Goal: Transaction & Acquisition: Book appointment/travel/reservation

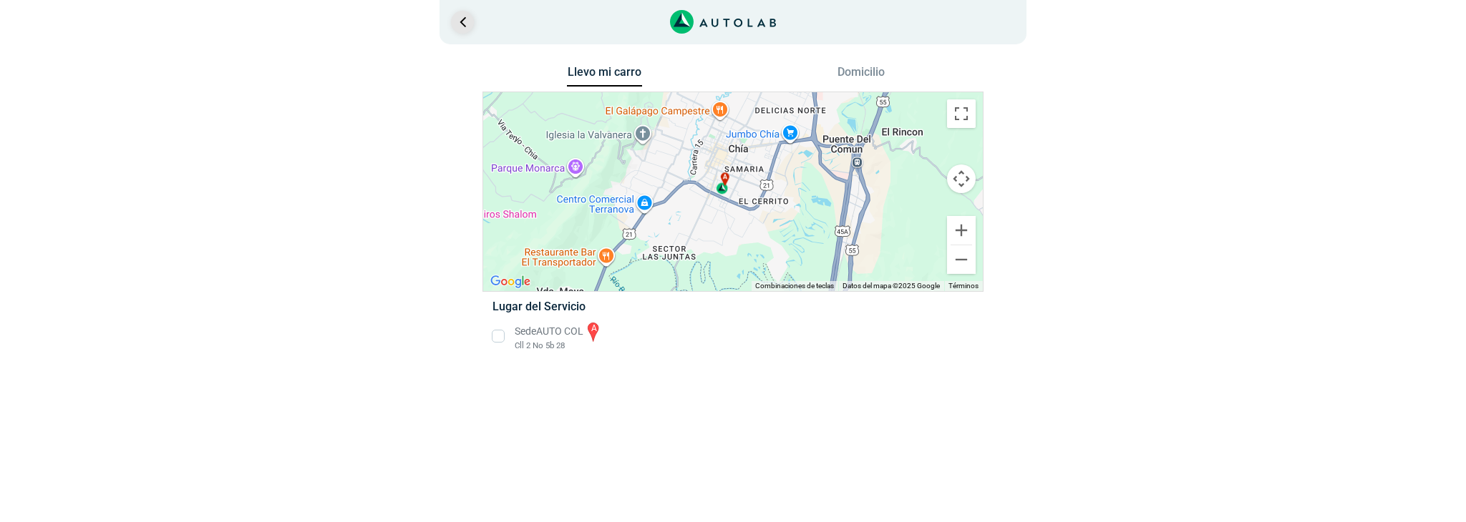
click at [467, 23] on link "Ir al paso anterior" at bounding box center [462, 22] width 23 height 23
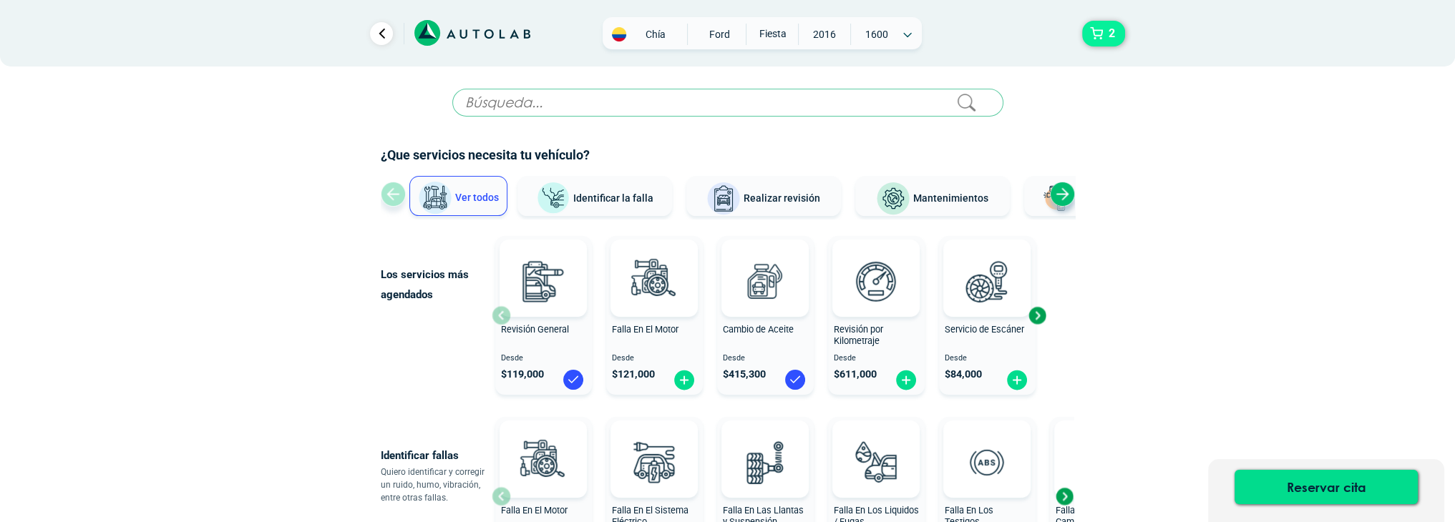
click at [1101, 28] on button "2" at bounding box center [1103, 34] width 43 height 26
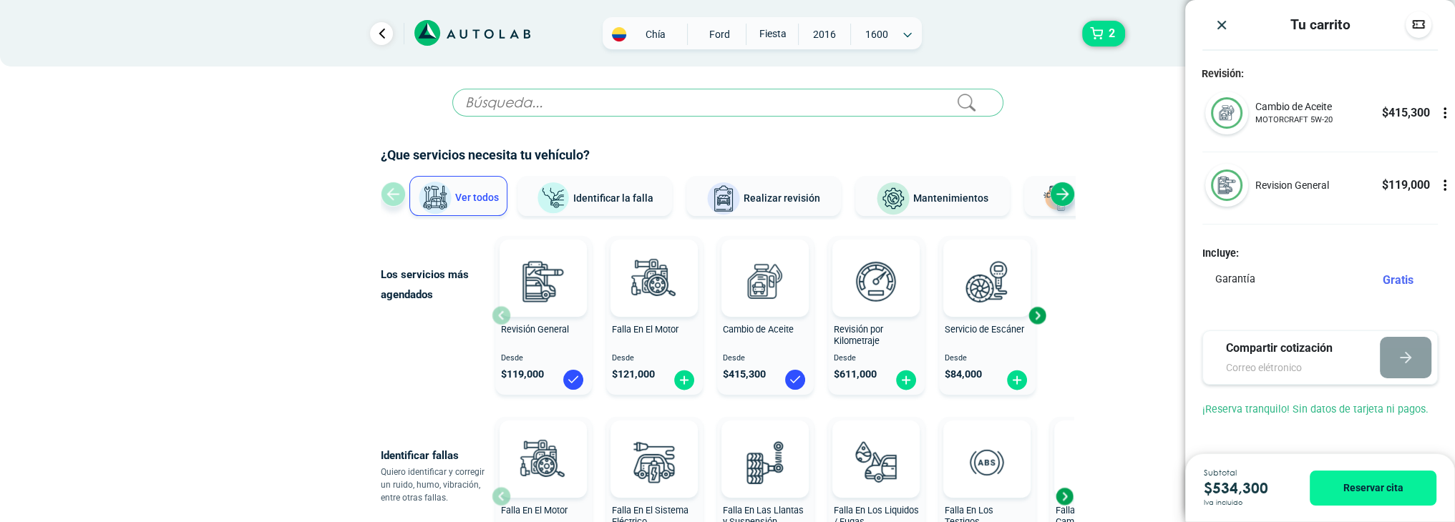
click at [1442, 180] on icon at bounding box center [1445, 185] width 14 height 14
click at [1448, 187] on icon at bounding box center [1445, 186] width 9 height 12
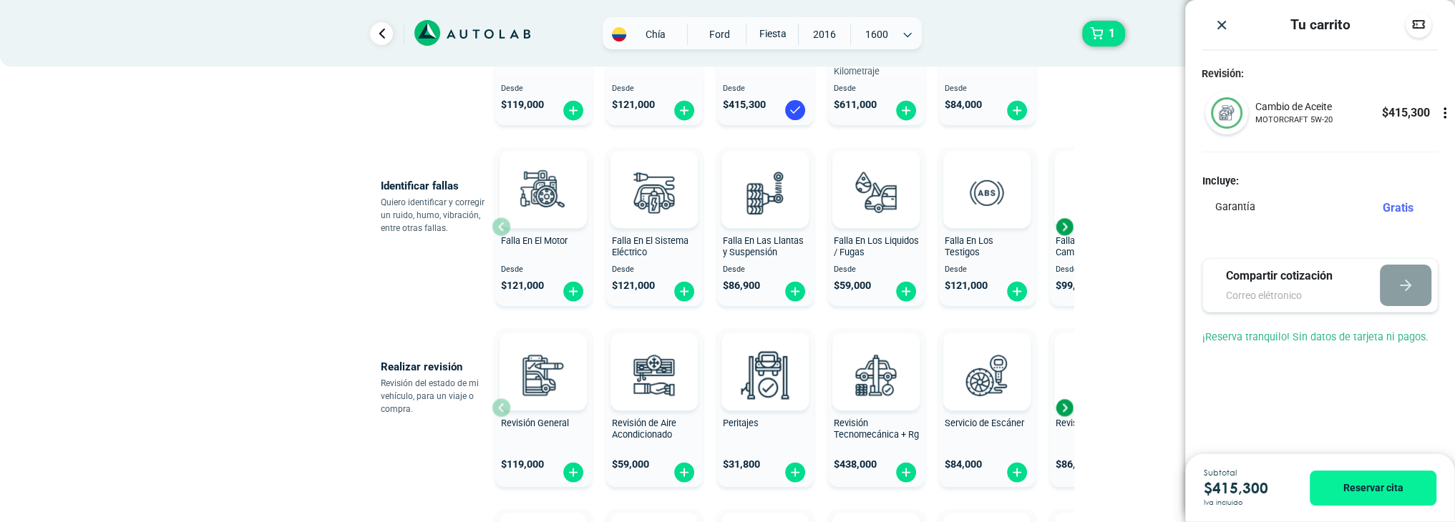
scroll to position [286, 0]
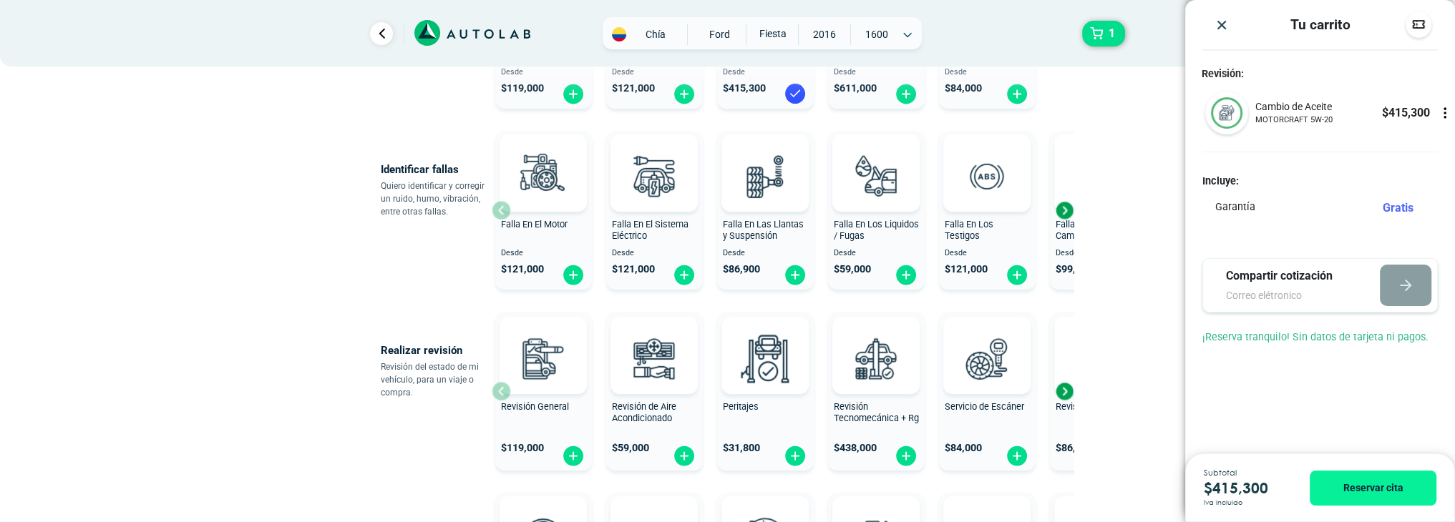
drag, startPoint x: 1131, startPoint y: 225, endPoint x: 1111, endPoint y: 170, distance: 58.9
click at [1111, 170] on div "× ESTE SERVICIO YA ESTÁ INCLUÍDO Launch demo modal x" at bounding box center [727, 382] width 859 height 1161
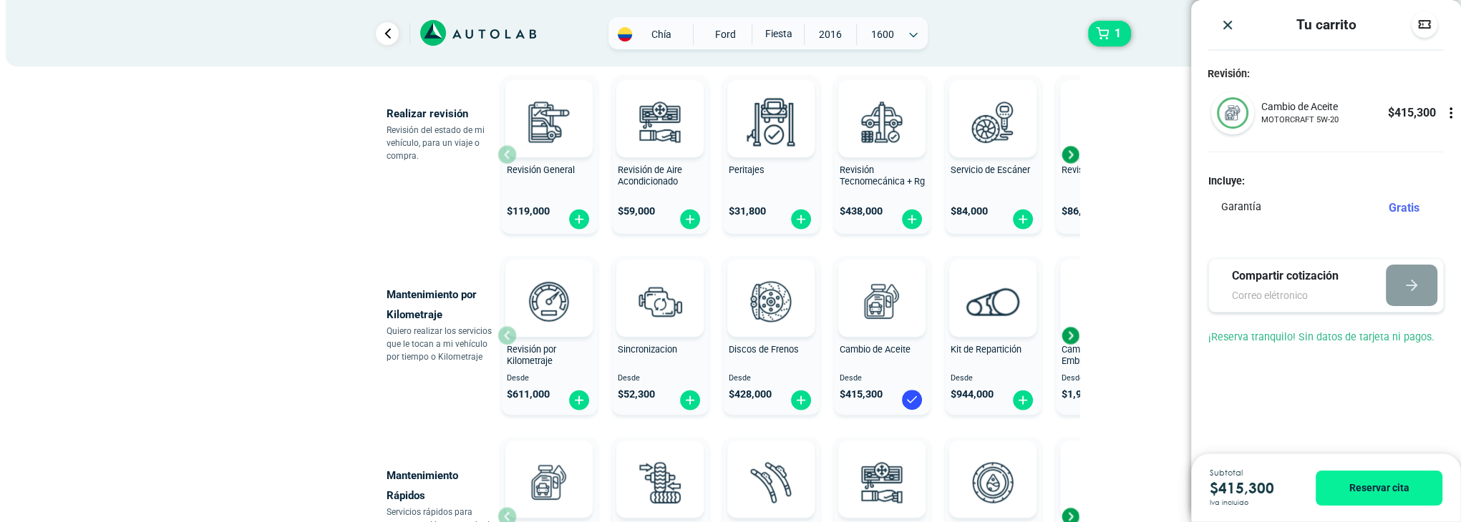
scroll to position [501, 0]
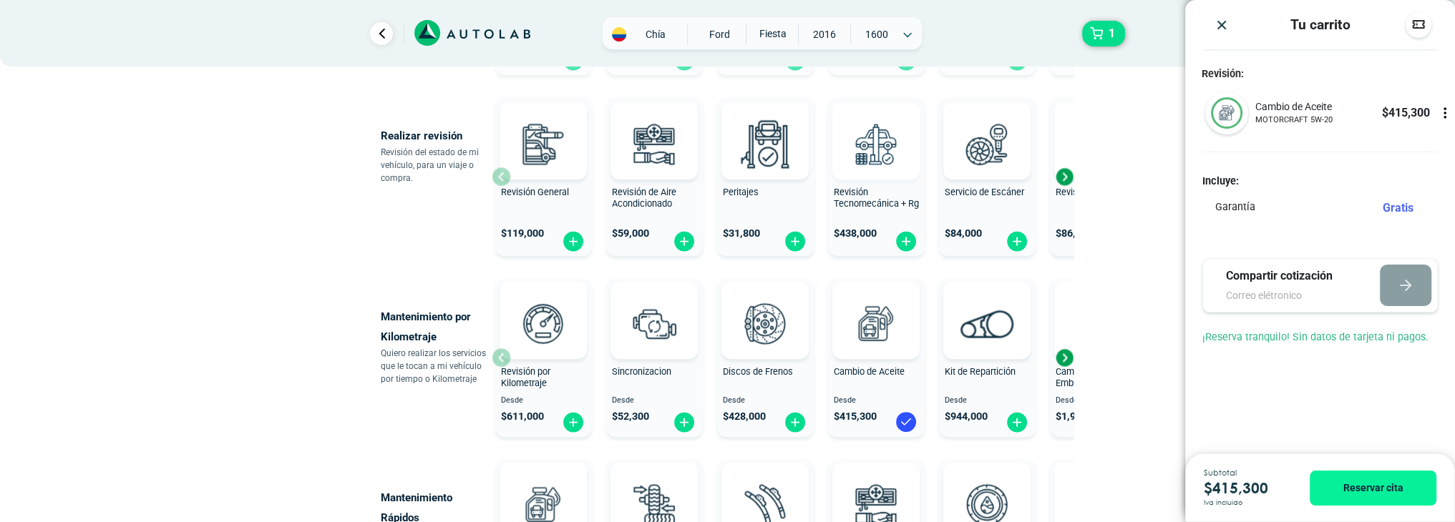
click at [872, 170] on img at bounding box center [875, 143] width 63 height 63
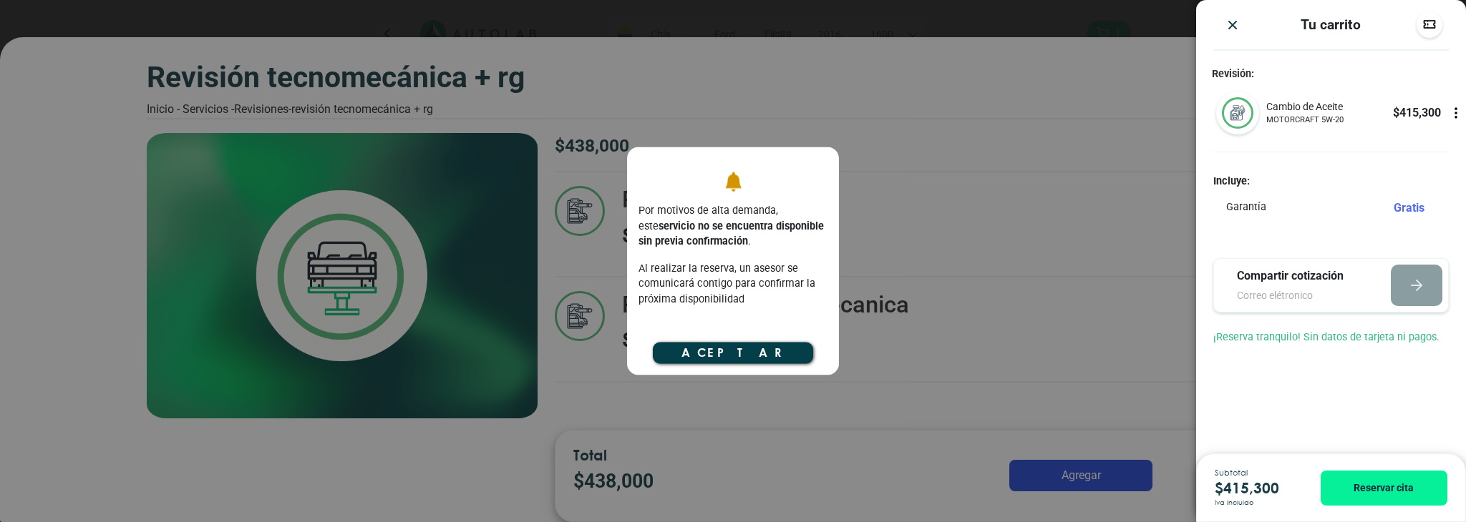
click at [740, 359] on button "Aceptar" at bounding box center [733, 352] width 160 height 21
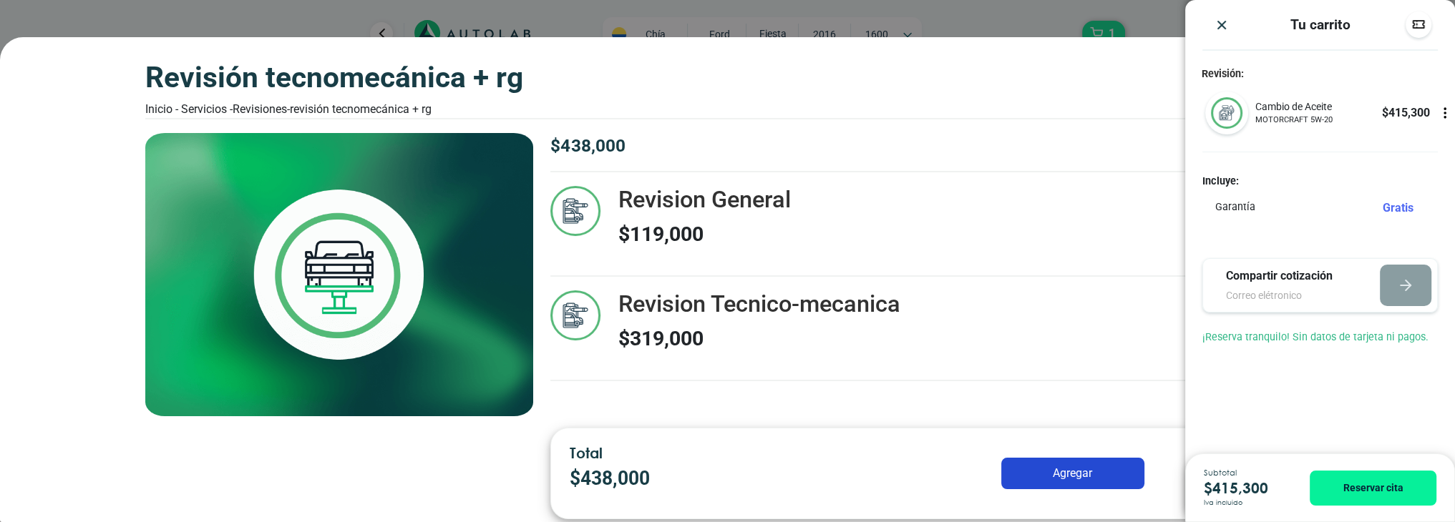
scroll to position [429, 0]
click at [985, 19] on div "Revisión Tecnomecánica + rg Inicio - Servicios - Revisiones - Revisión Tecnomec…" at bounding box center [727, 261] width 1455 height 522
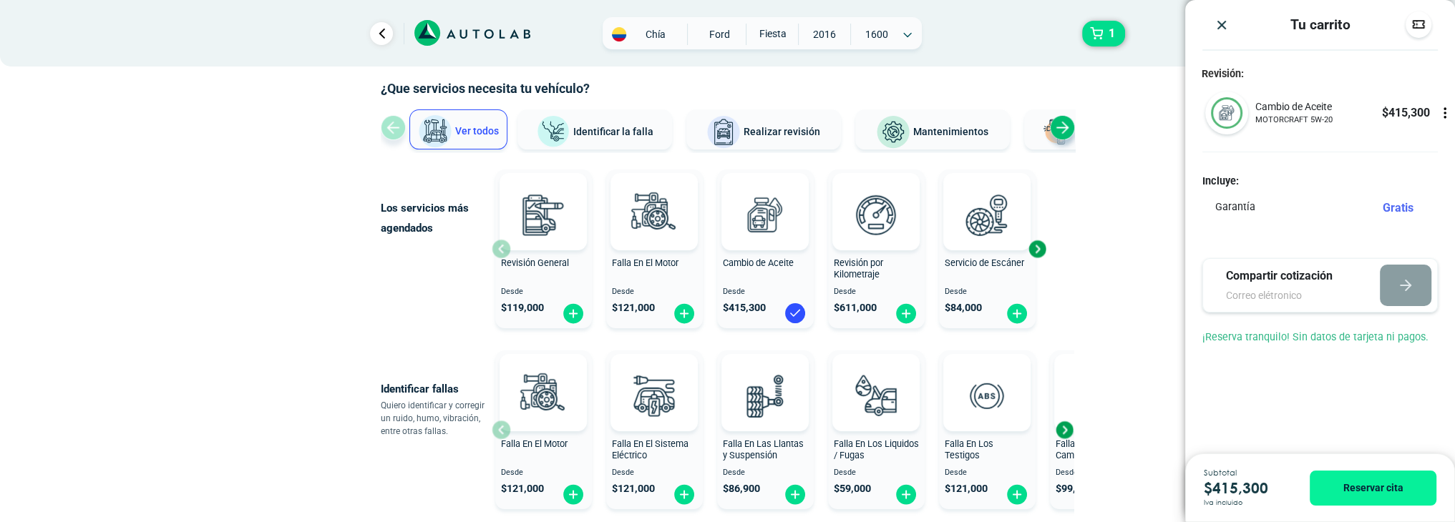
scroll to position [143, 0]
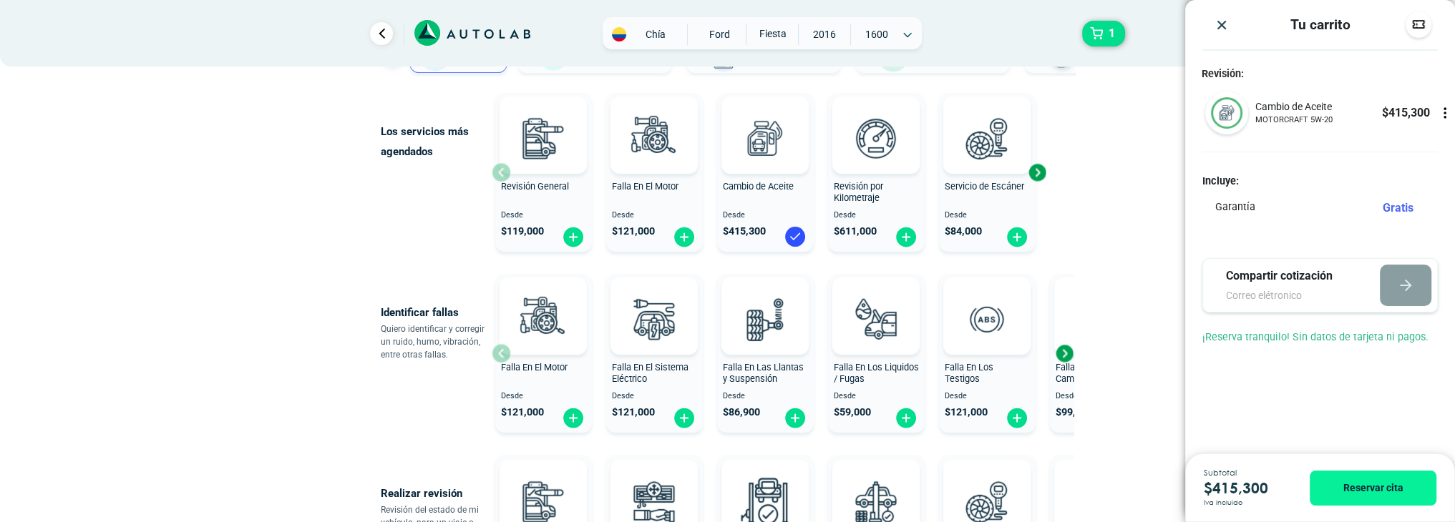
click at [1043, 173] on div "Next slide" at bounding box center [1036, 172] width 21 height 21
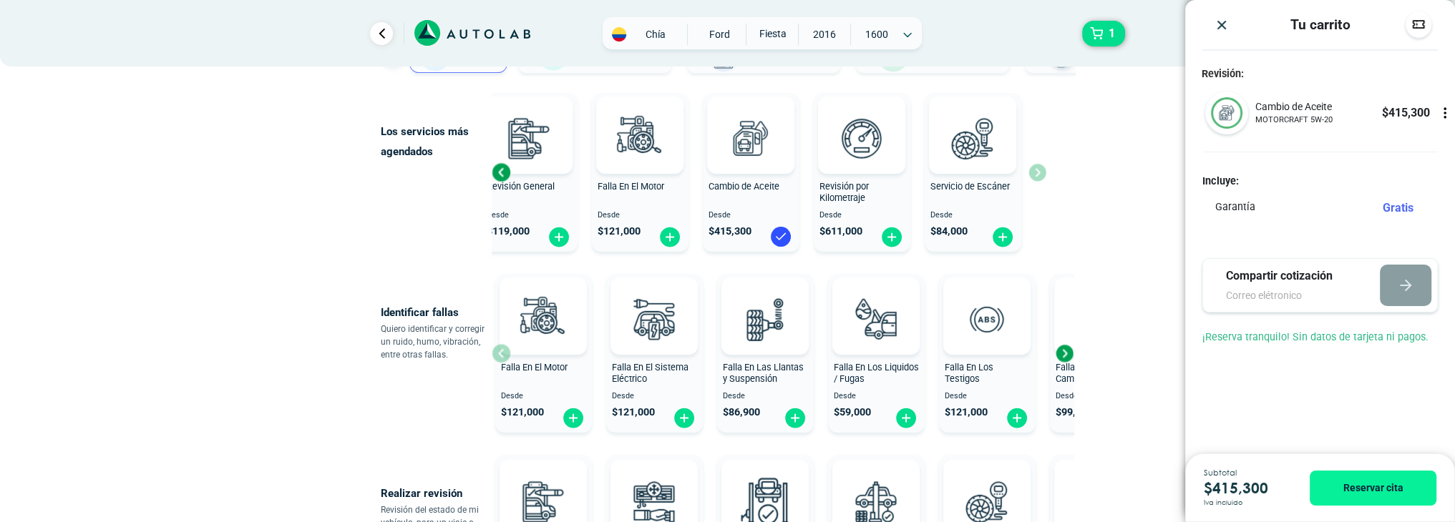
click at [502, 170] on div "Previous slide" at bounding box center [500, 172] width 21 height 21
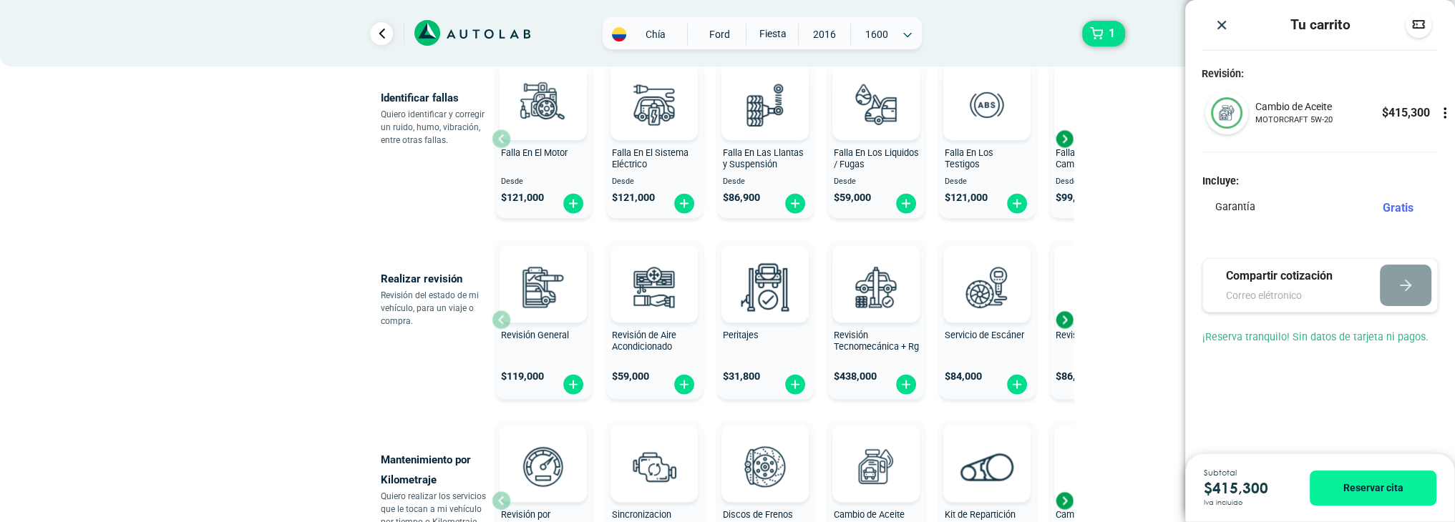
scroll to position [429, 0]
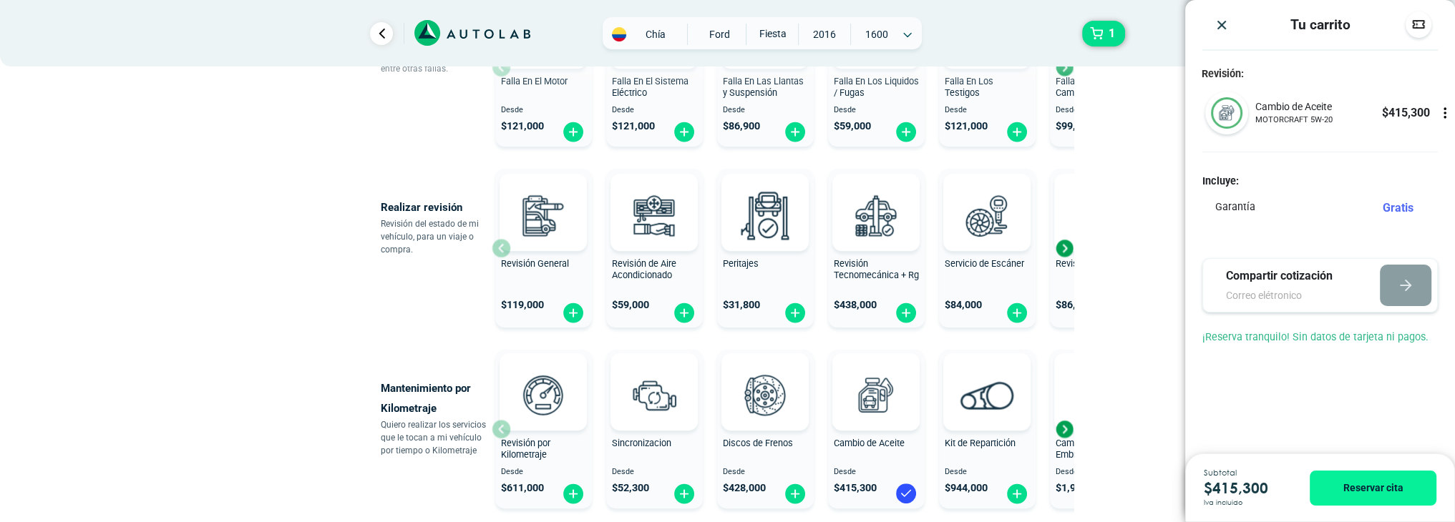
click at [1066, 248] on div "Next slide" at bounding box center [1063, 248] width 21 height 21
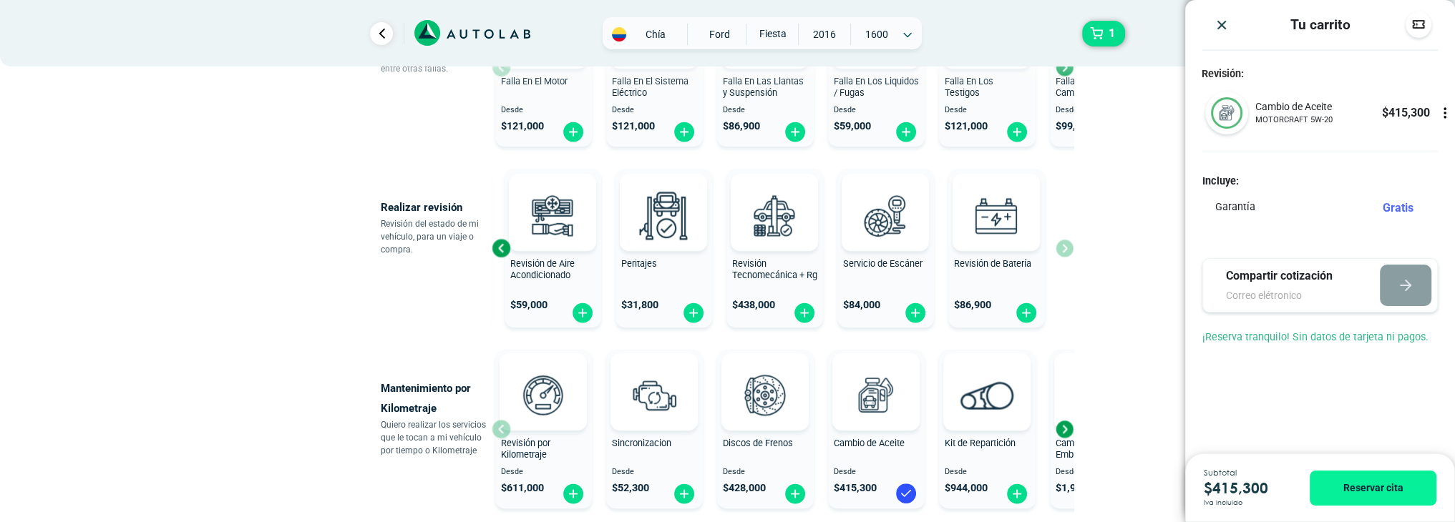
drag, startPoint x: 1066, startPoint y: 248, endPoint x: 1104, endPoint y: 139, distance: 115.2
click at [1104, 139] on div "× ESTE SERVICIO YA ESTÁ INCLUÍDO Launch demo modal x" at bounding box center [727, 239] width 859 height 1161
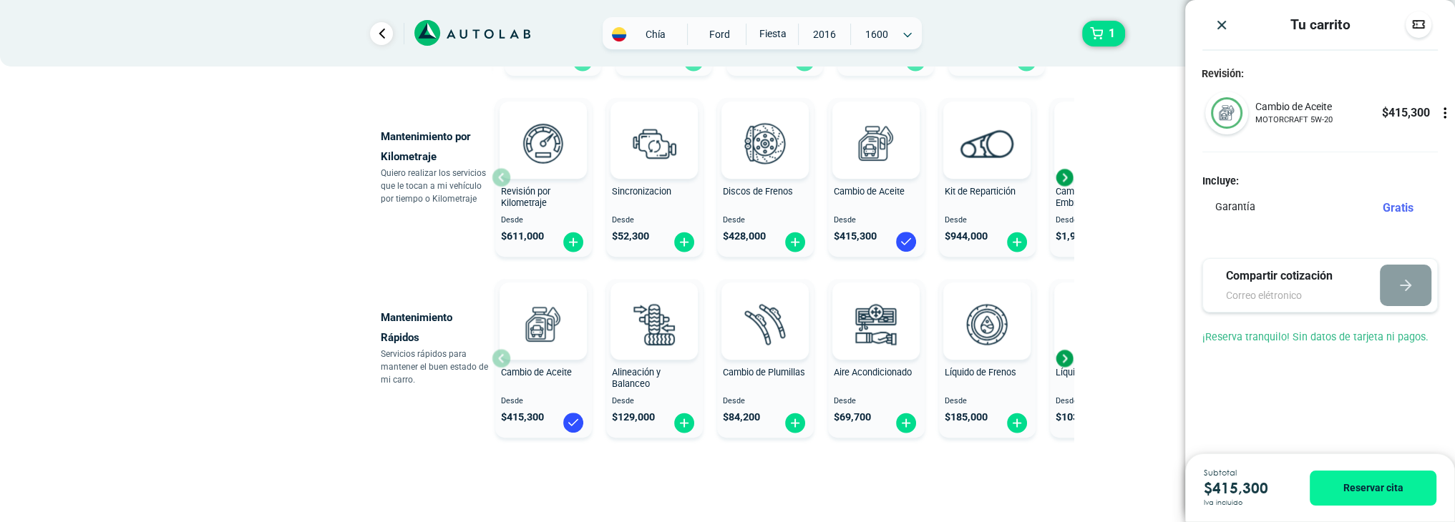
scroll to position [716, 0]
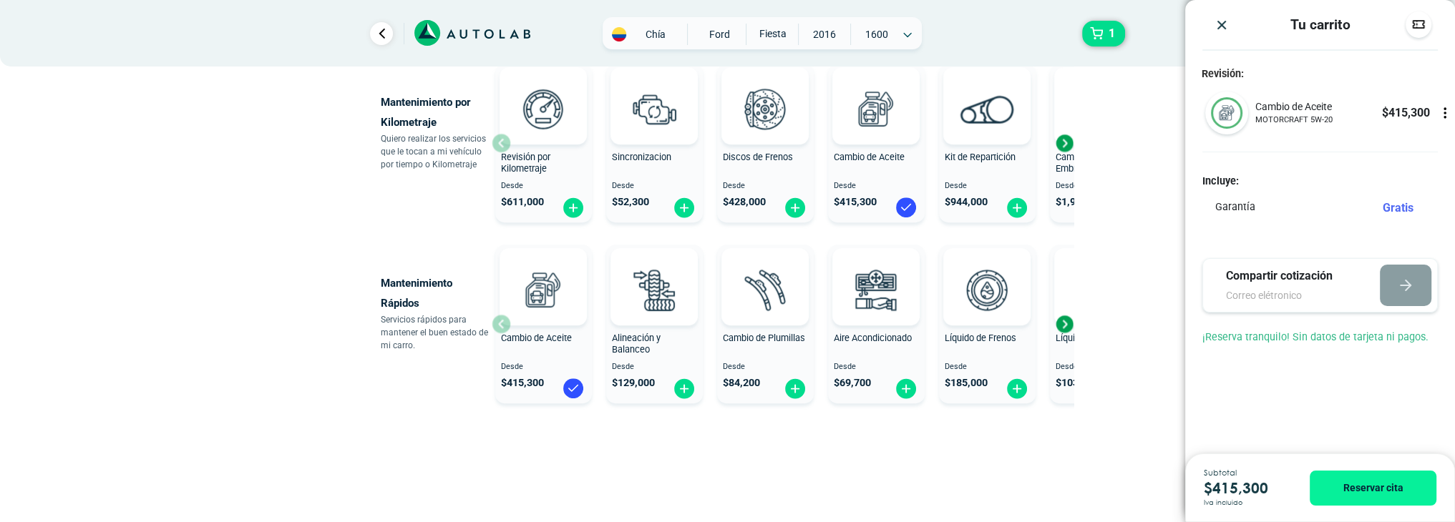
click at [1067, 326] on div "Next slide" at bounding box center [1063, 323] width 21 height 21
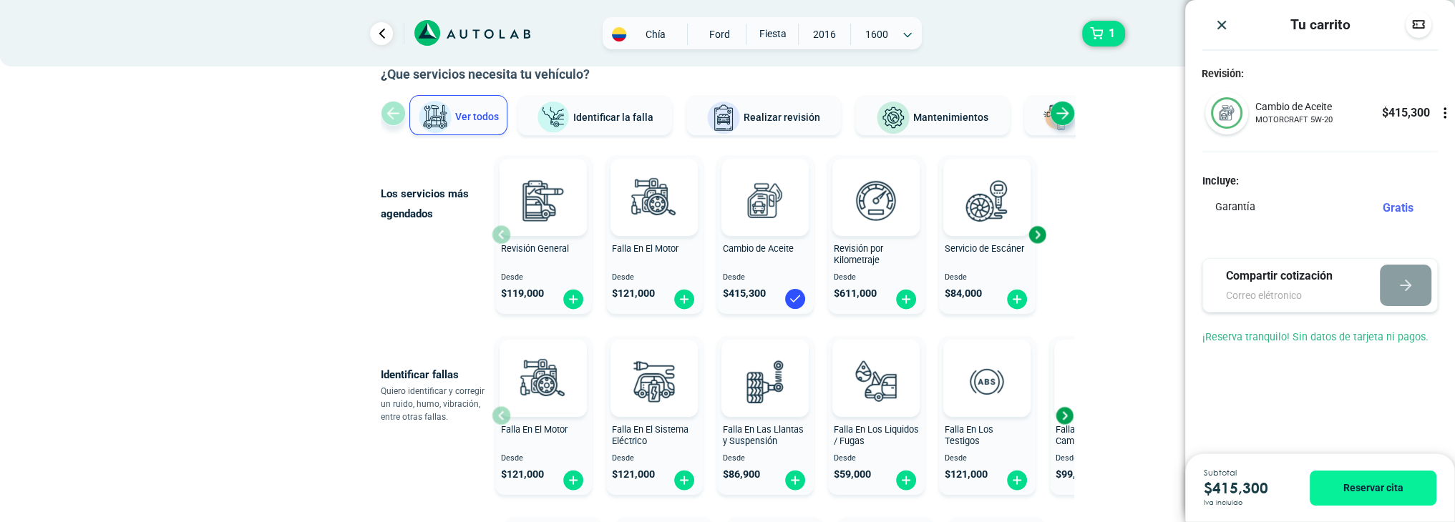
scroll to position [143, 0]
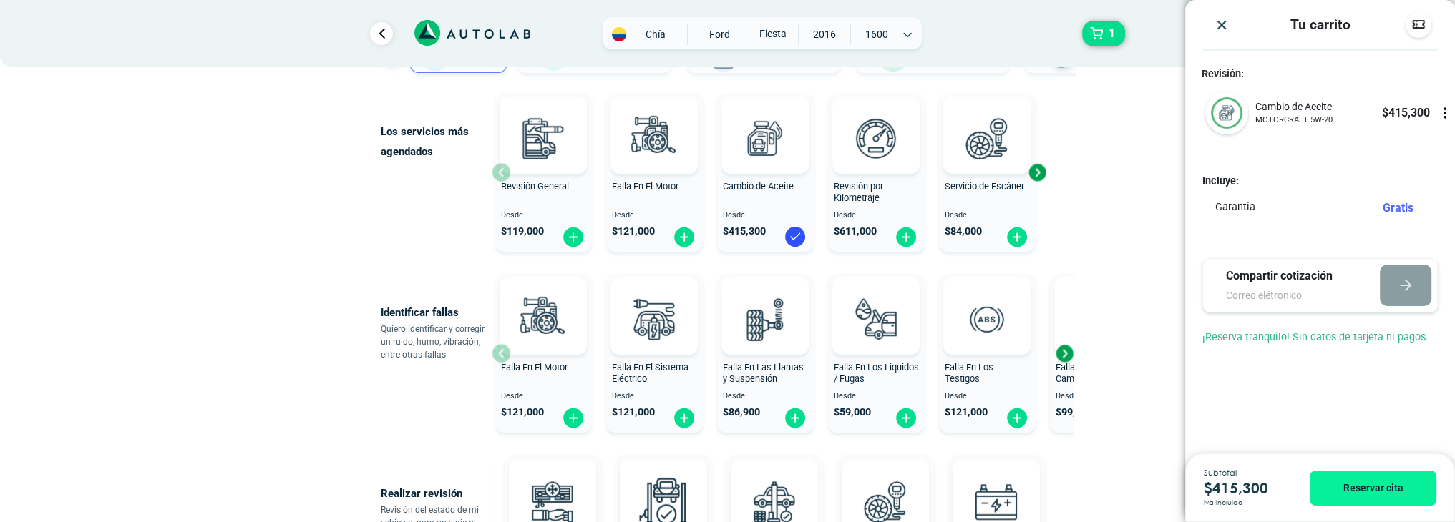
click at [1066, 353] on div "Next slide" at bounding box center [1063, 353] width 21 height 21
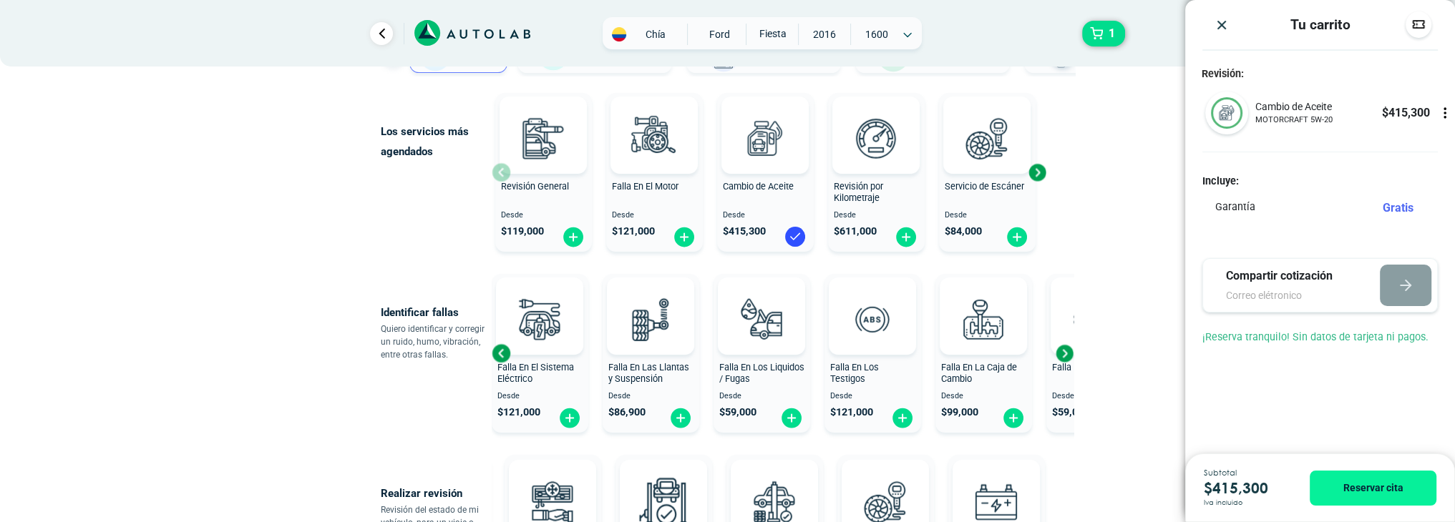
click at [1066, 353] on div "Next slide" at bounding box center [1063, 353] width 21 height 21
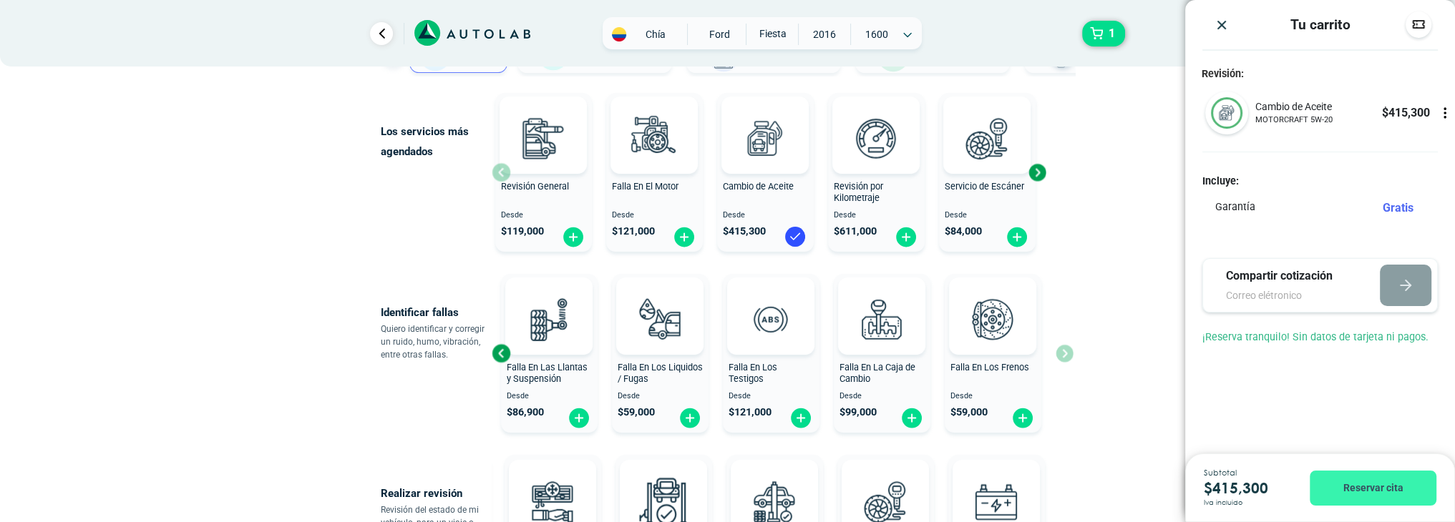
click at [1365, 478] on button "Reservar cita" at bounding box center [1373, 488] width 127 height 35
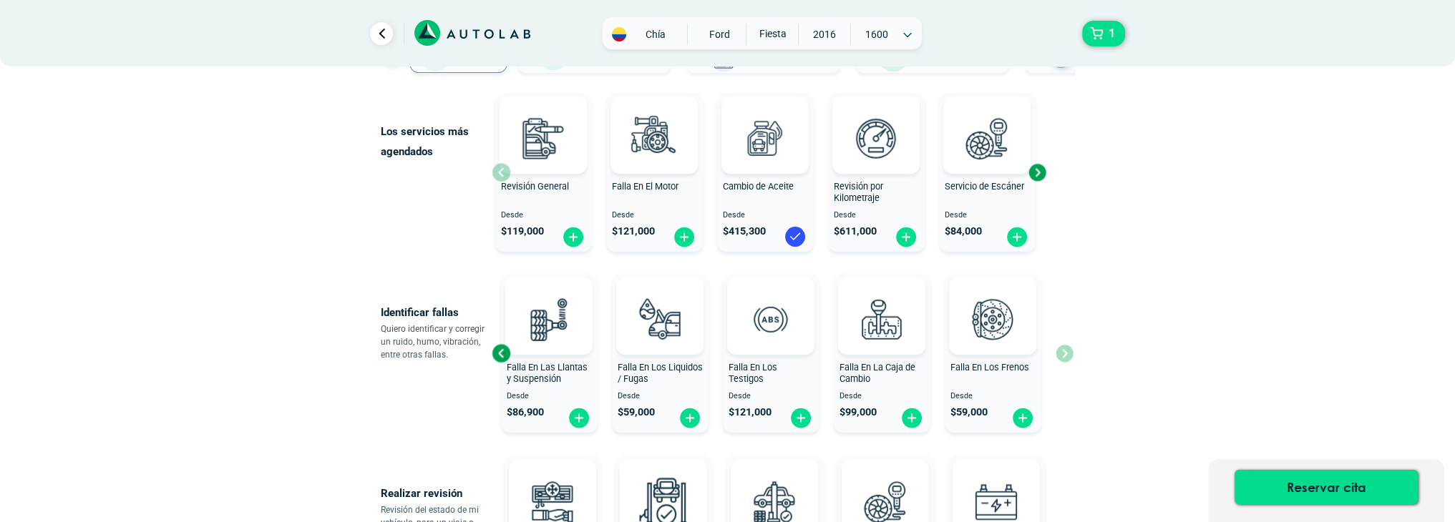
scroll to position [0, 0]
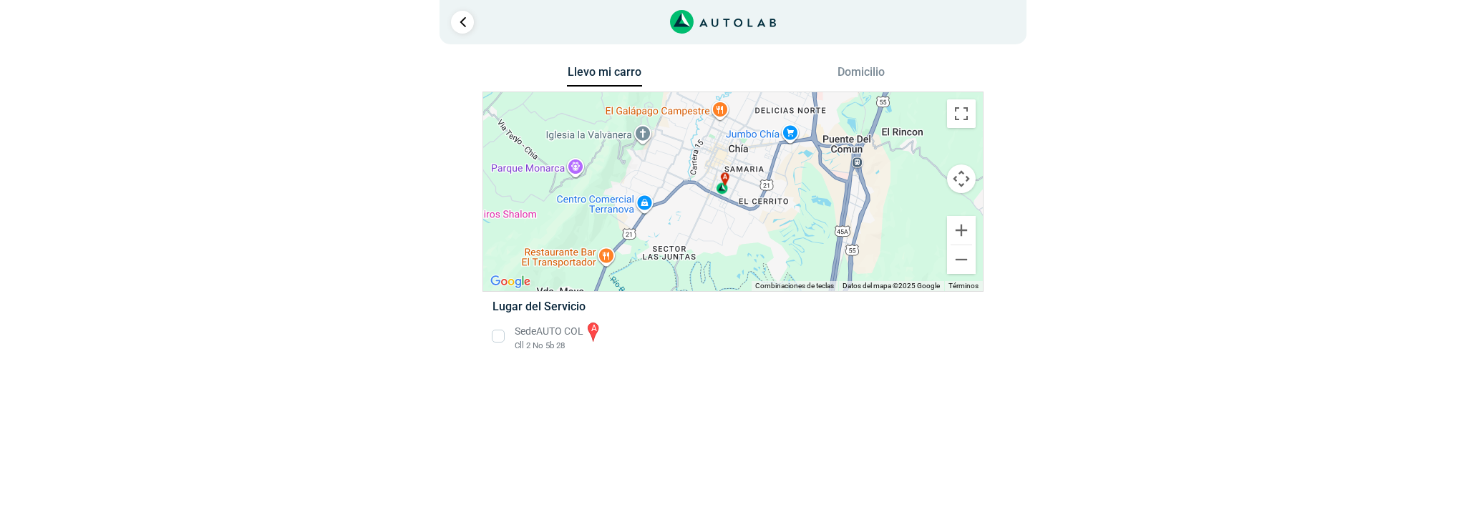
click at [499, 344] on li "Sede AUTO COL a Cll 2 No 5b 28" at bounding box center [733, 337] width 502 height 32
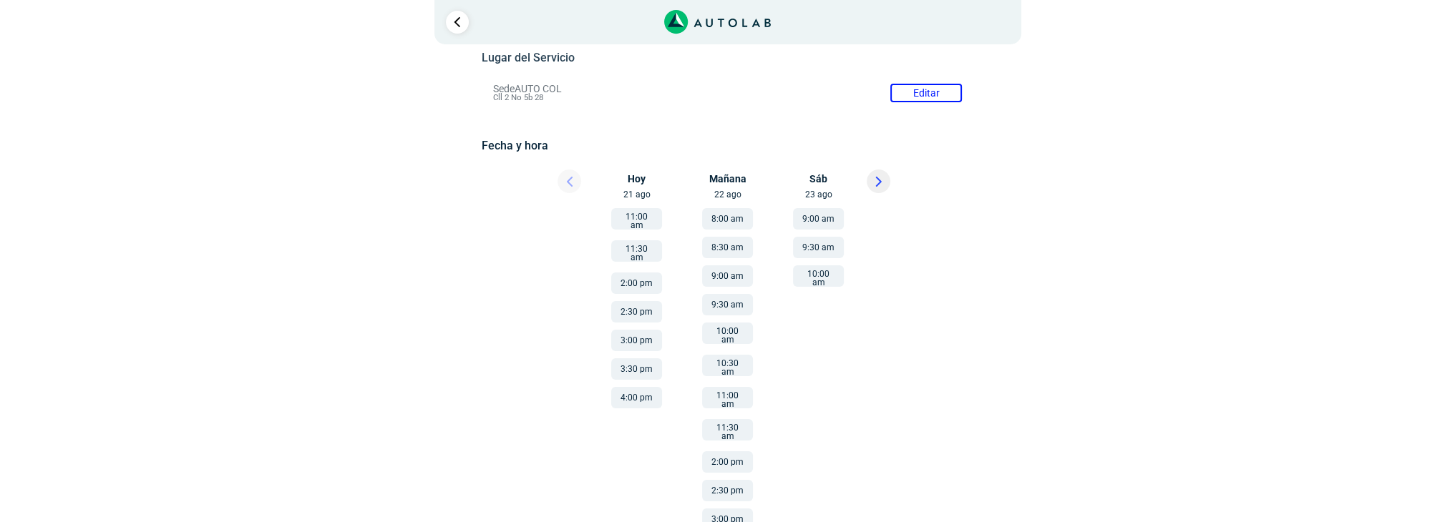
scroll to position [143, 0]
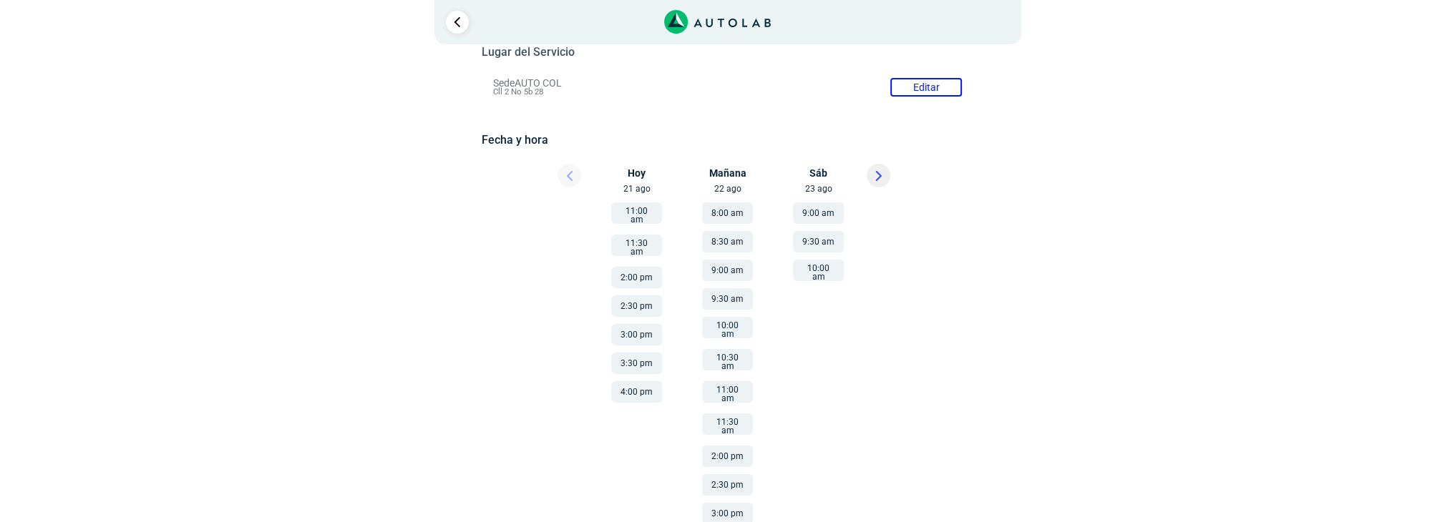
click at [882, 175] on button at bounding box center [879, 176] width 24 height 24
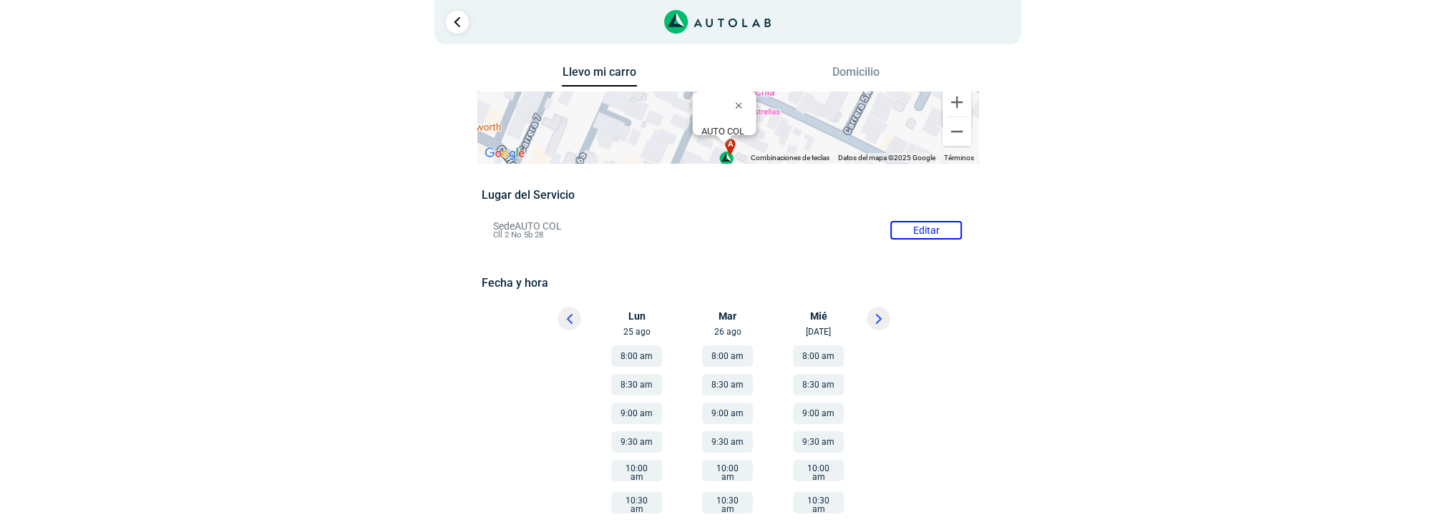
click at [571, 321] on icon at bounding box center [570, 319] width 4 height 9
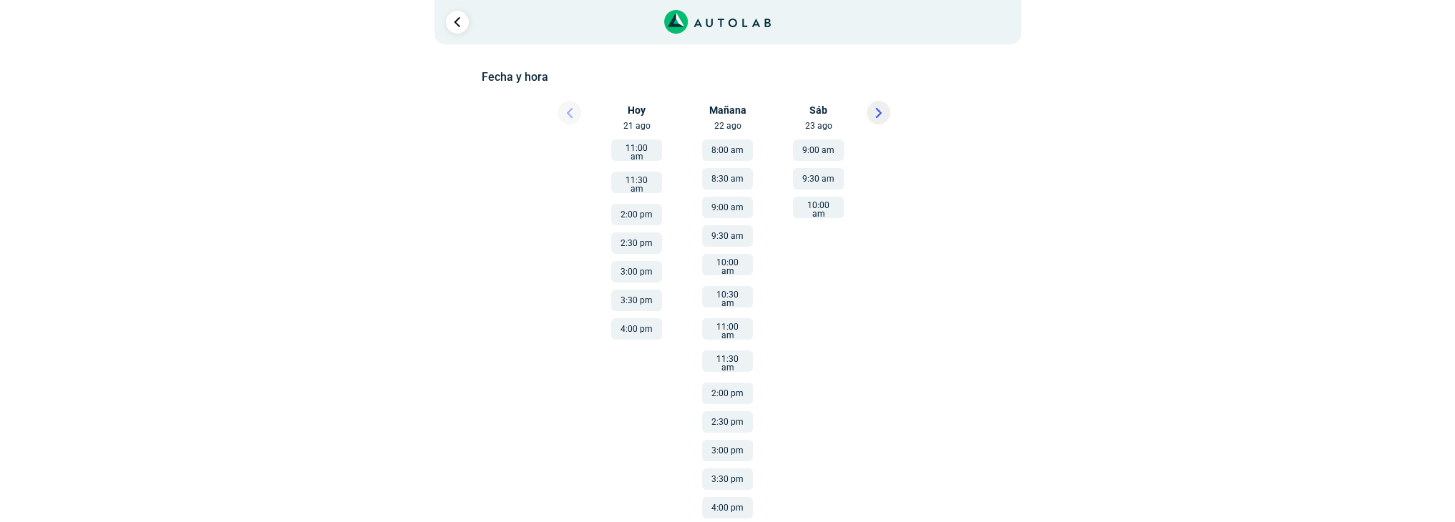
scroll to position [208, 0]
click at [876, 107] on icon at bounding box center [878, 111] width 4 height 9
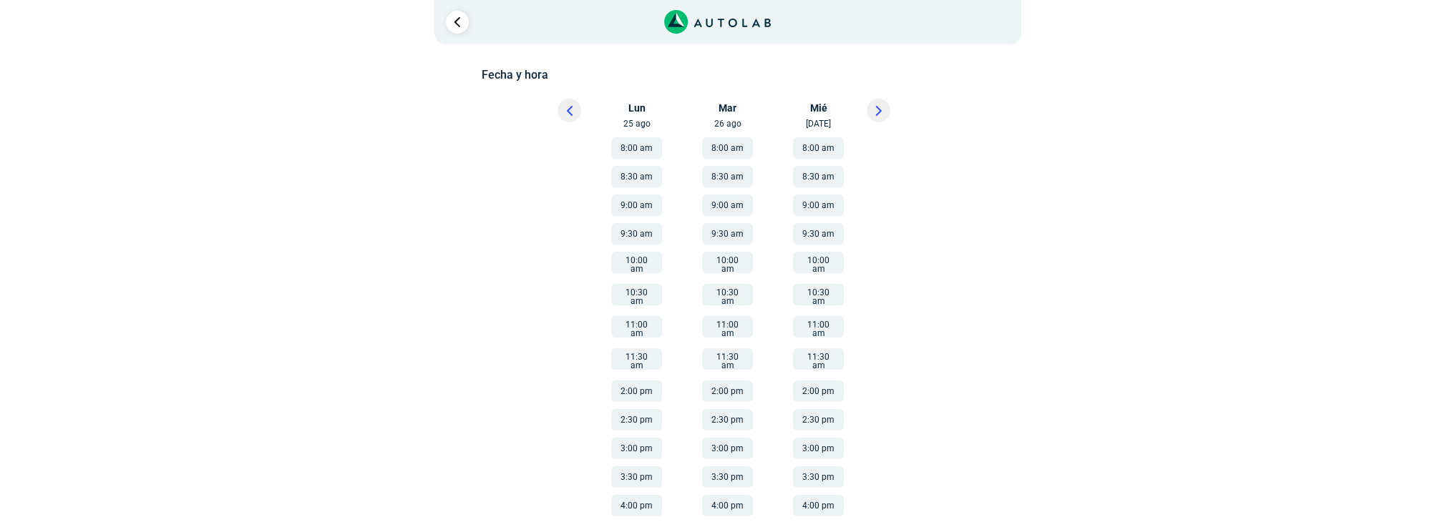
click at [887, 115] on button at bounding box center [879, 111] width 24 height 24
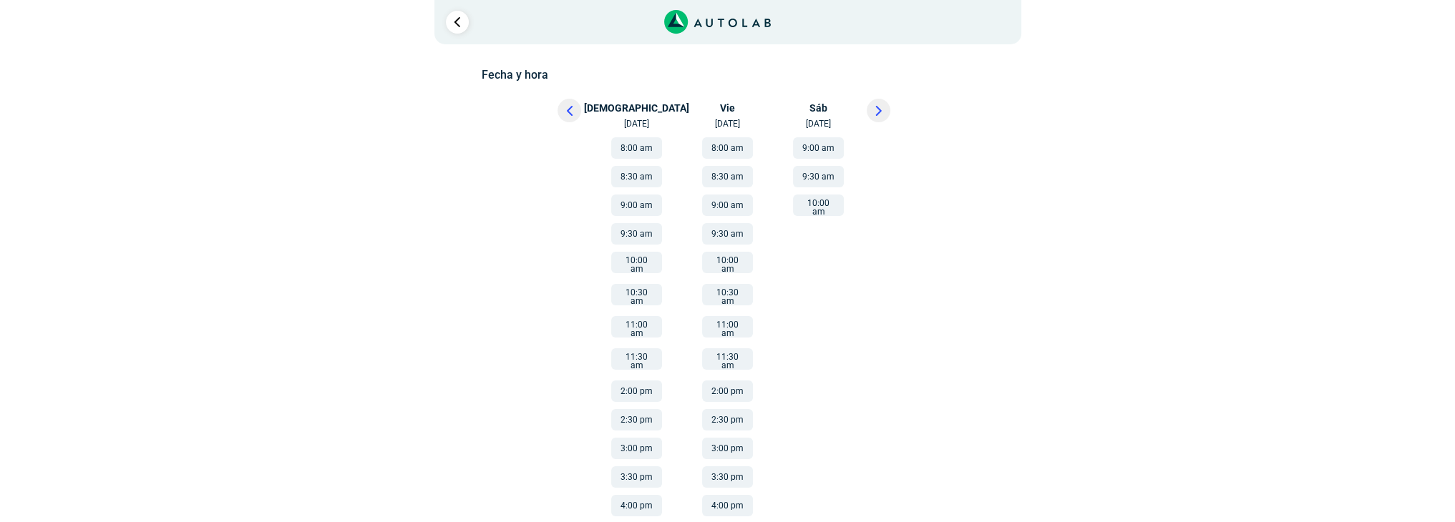
click at [574, 112] on button at bounding box center [569, 111] width 24 height 24
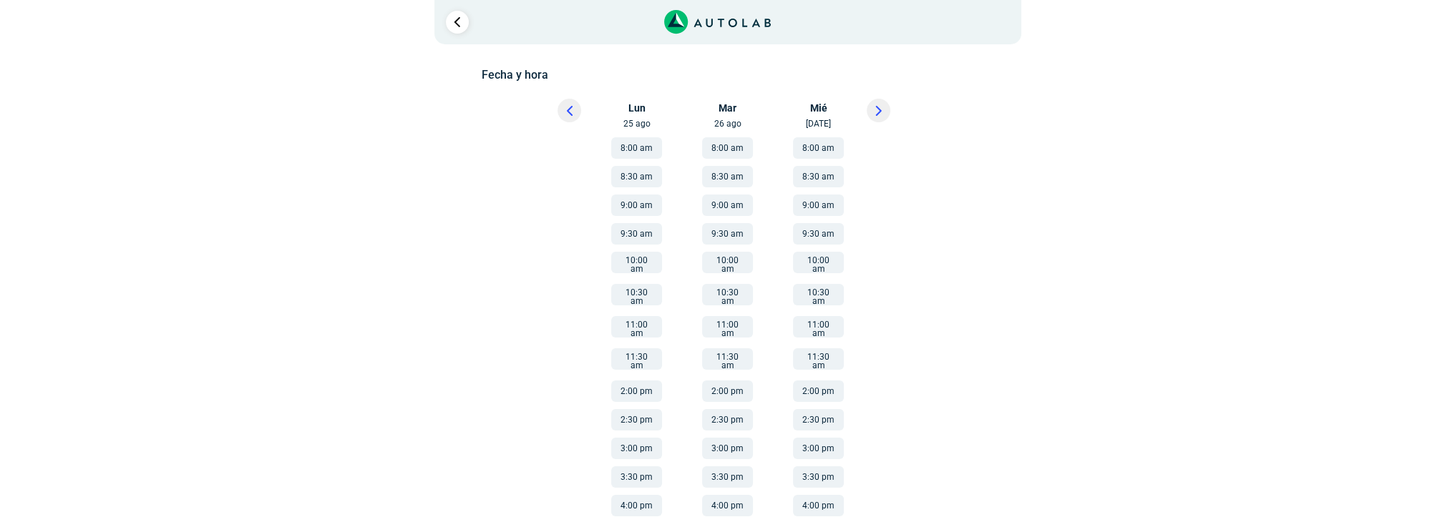
click at [880, 104] on button at bounding box center [879, 111] width 24 height 24
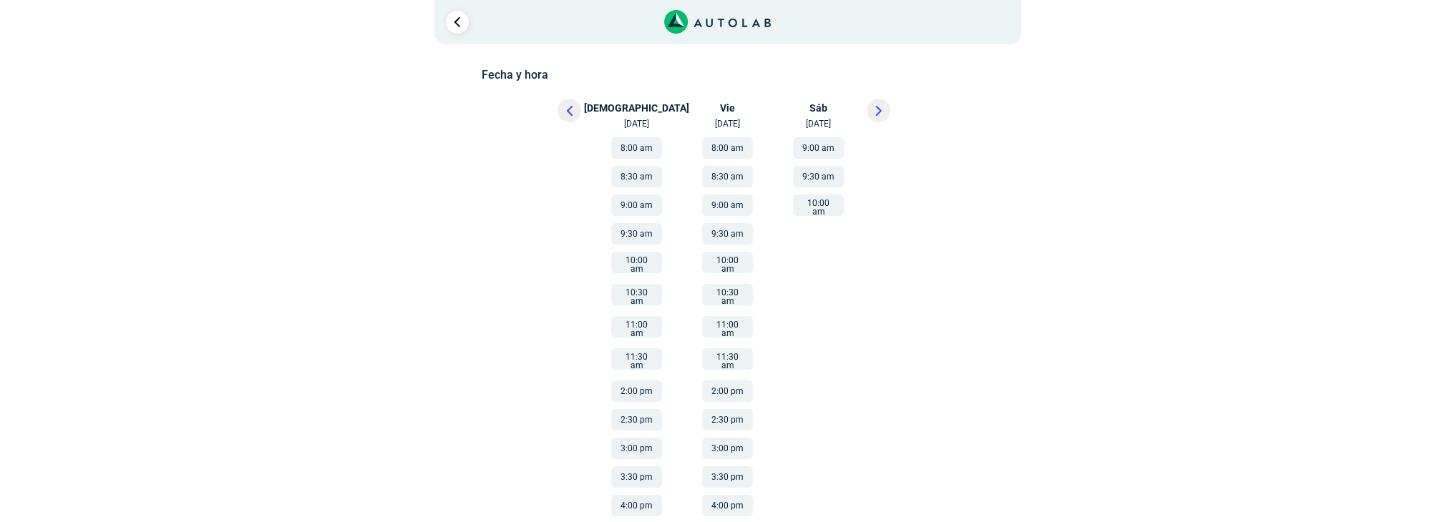
click at [731, 495] on button "4:00 pm" at bounding box center [727, 505] width 51 height 21
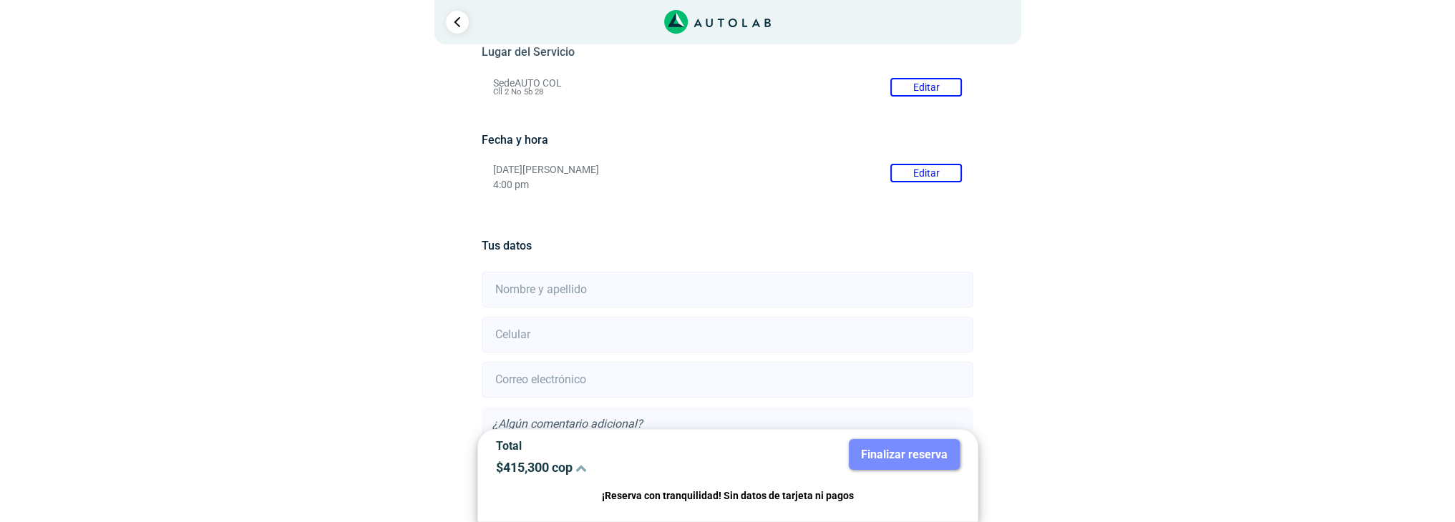
scroll to position [255, 0]
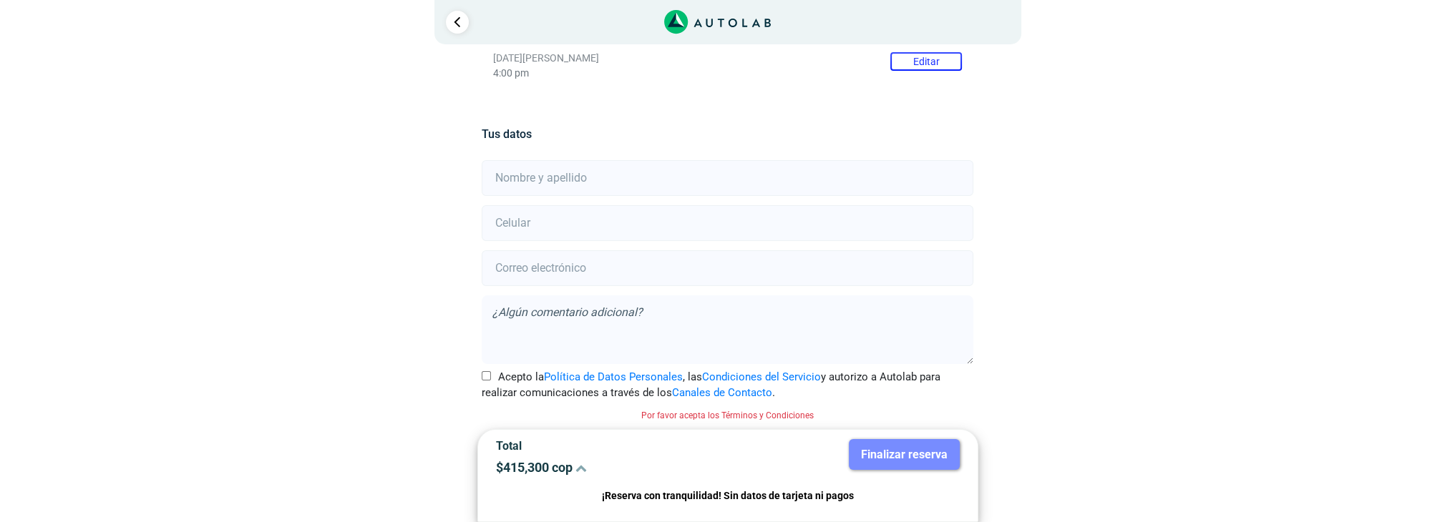
click at [535, 162] on input "text" at bounding box center [728, 178] width 492 height 36
type input "[PERSON_NAME]"
click at [568, 213] on input "number" at bounding box center [728, 223] width 492 height 36
type input "3023428737"
click at [544, 259] on input "email" at bounding box center [728, 268] width 492 height 36
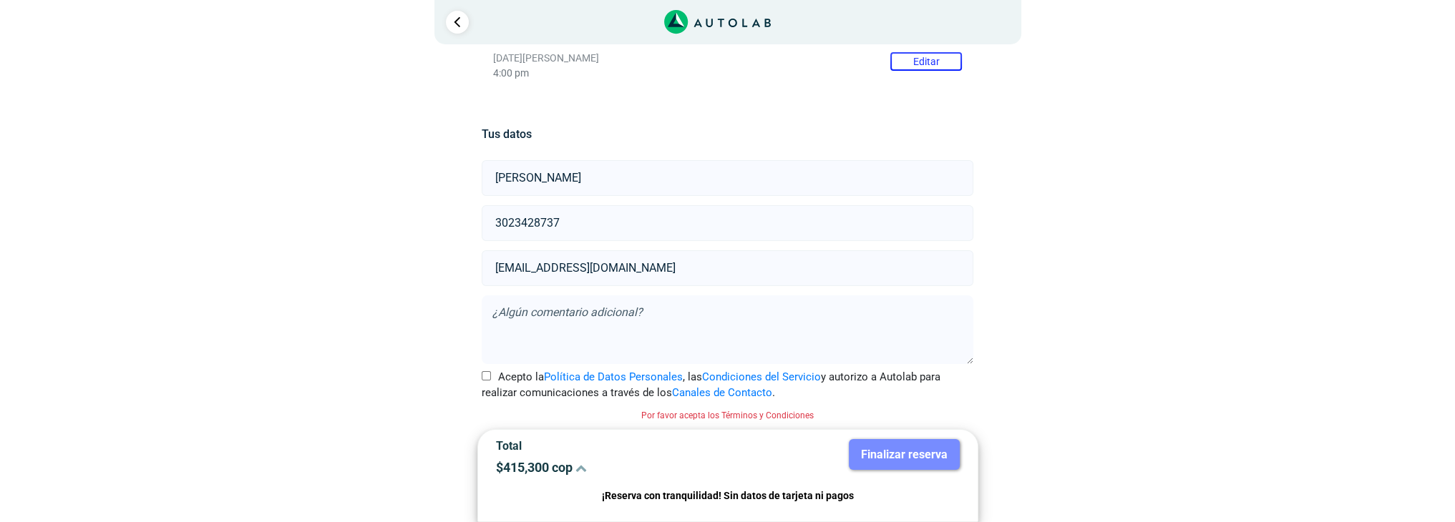
type input "[EMAIL_ADDRESS][DOMAIN_NAME]"
click at [490, 376] on input "Acepto la Política de Datos Personales , las Condiciones del Servicio y autoriz…" at bounding box center [486, 375] width 9 height 9
checkbox input "true"
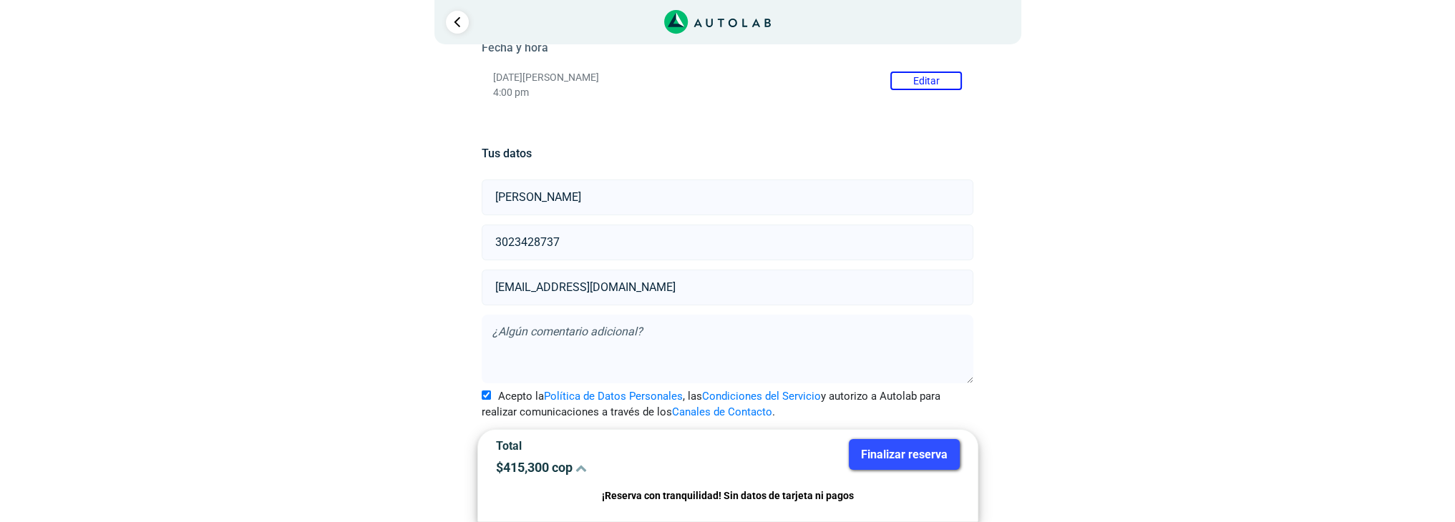
click at [892, 450] on button "Finalizar reserva" at bounding box center [904, 454] width 111 height 31
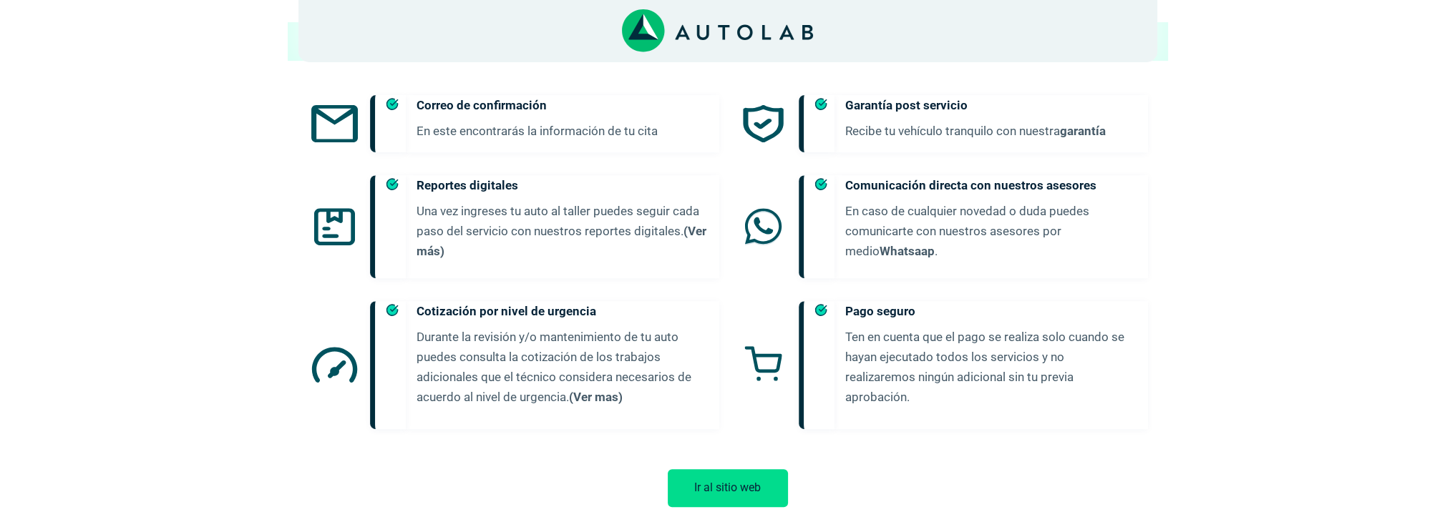
scroll to position [768, 0]
